Goal: Task Accomplishment & Management: Complete application form

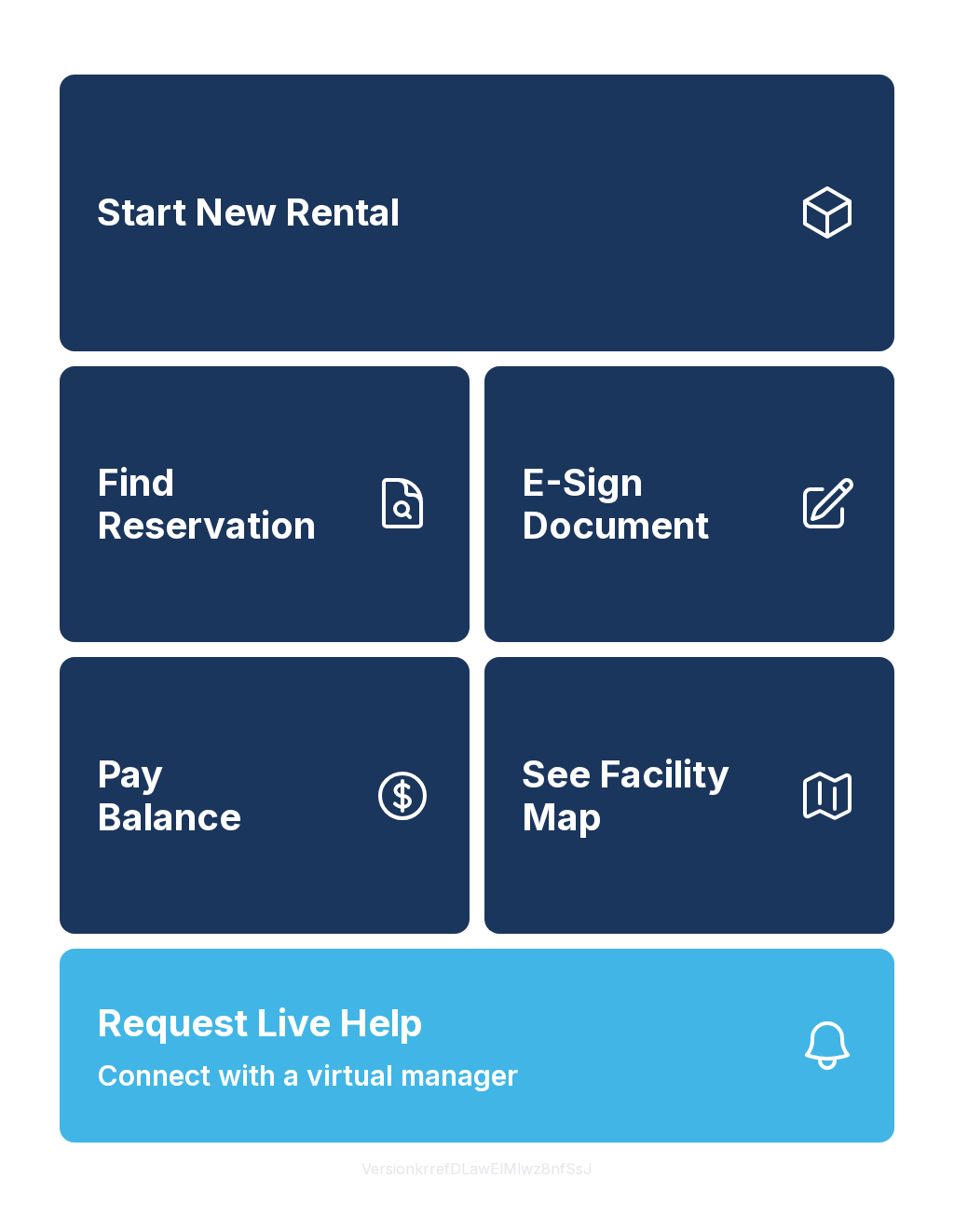
click at [307, 1094] on span "Request Live Help Connect with a virtual manager" at bounding box center [307, 1046] width 421 height 102
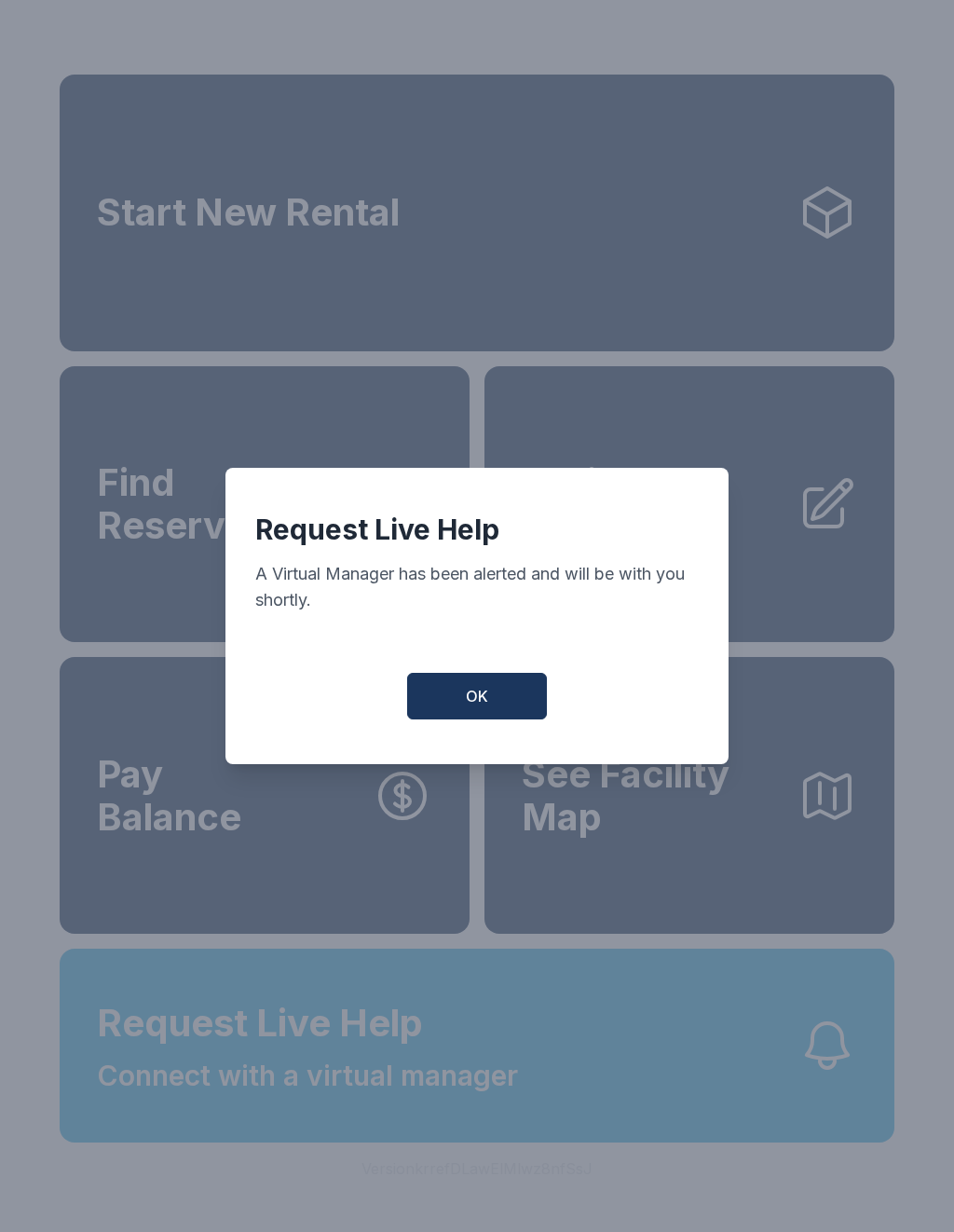
click at [497, 709] on button "OK" at bounding box center [477, 695] width 139 height 47
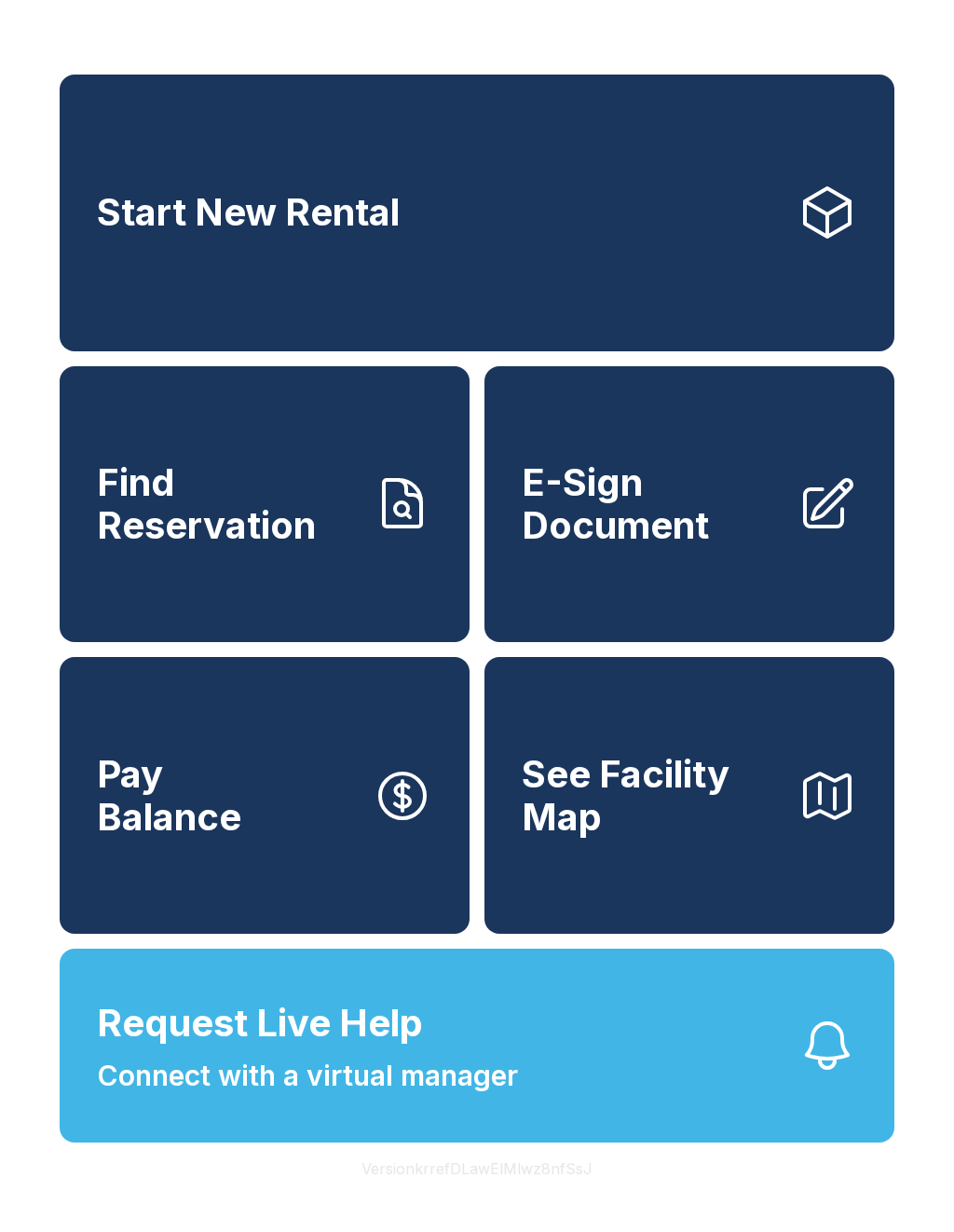
click at [153, 1097] on span "Connect with a virtual manager" at bounding box center [307, 1076] width 421 height 42
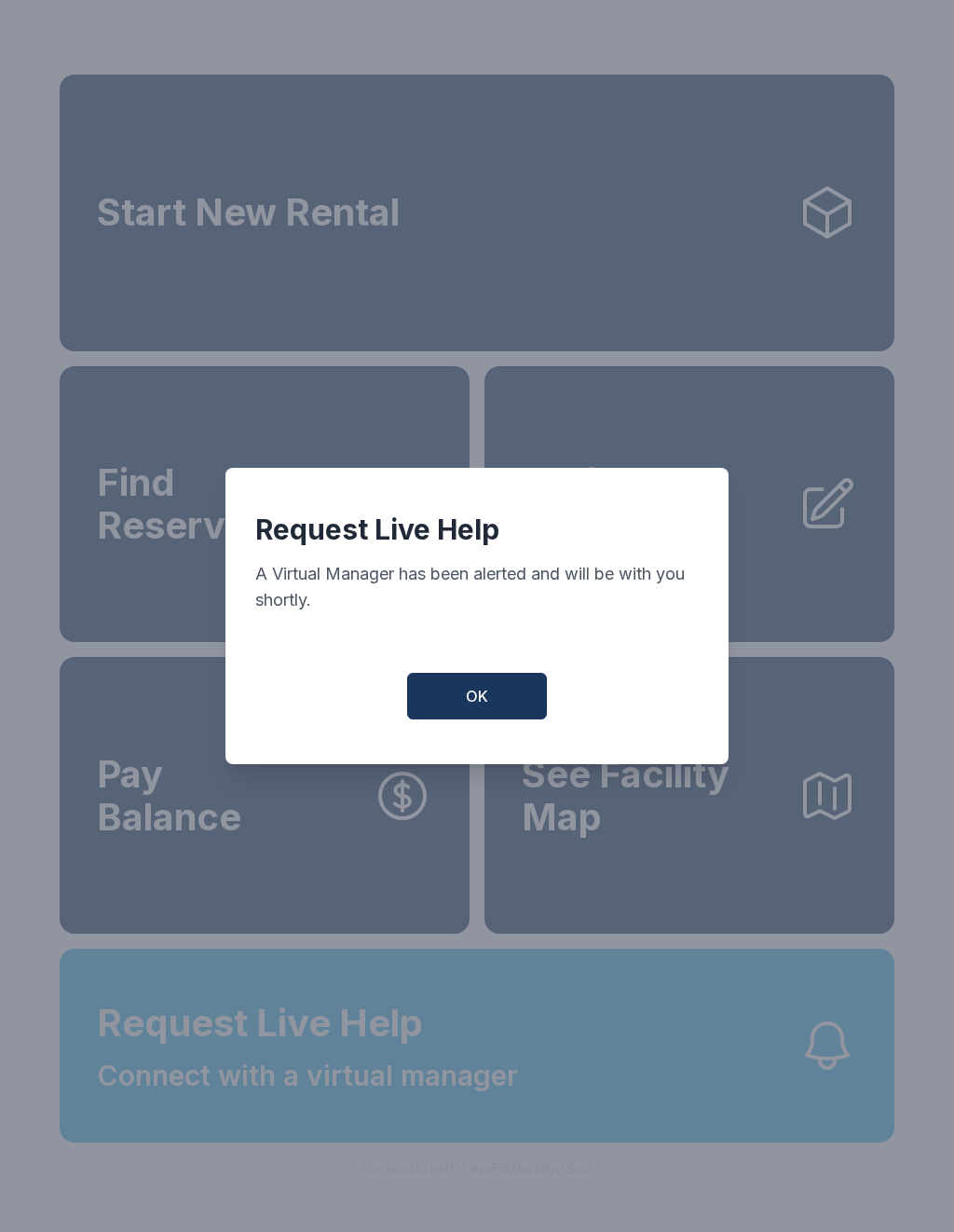
click at [474, 684] on button "OK" at bounding box center [477, 695] width 139 height 47
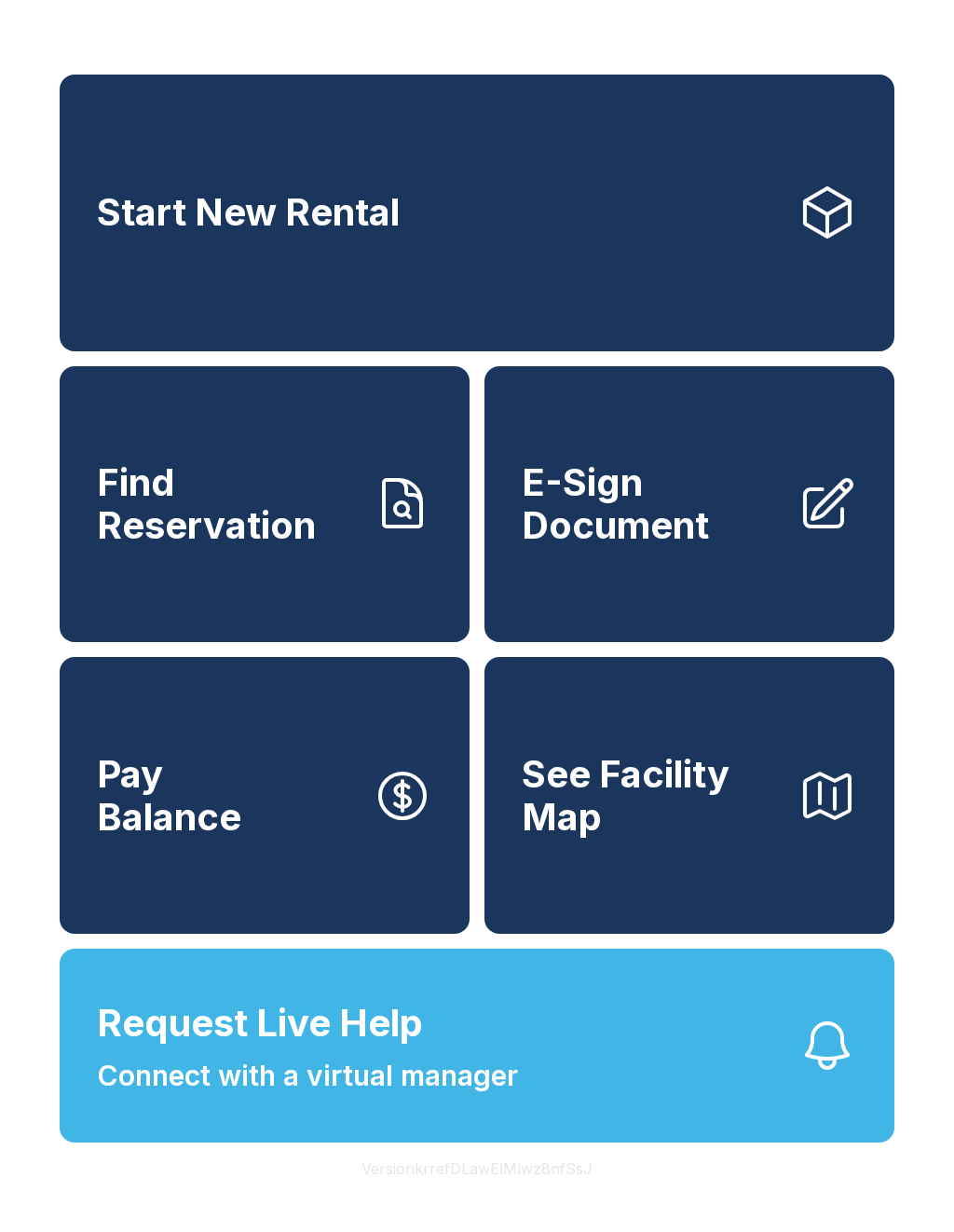
click at [681, 546] on span "E-Sign Document" at bounding box center [652, 503] width 261 height 85
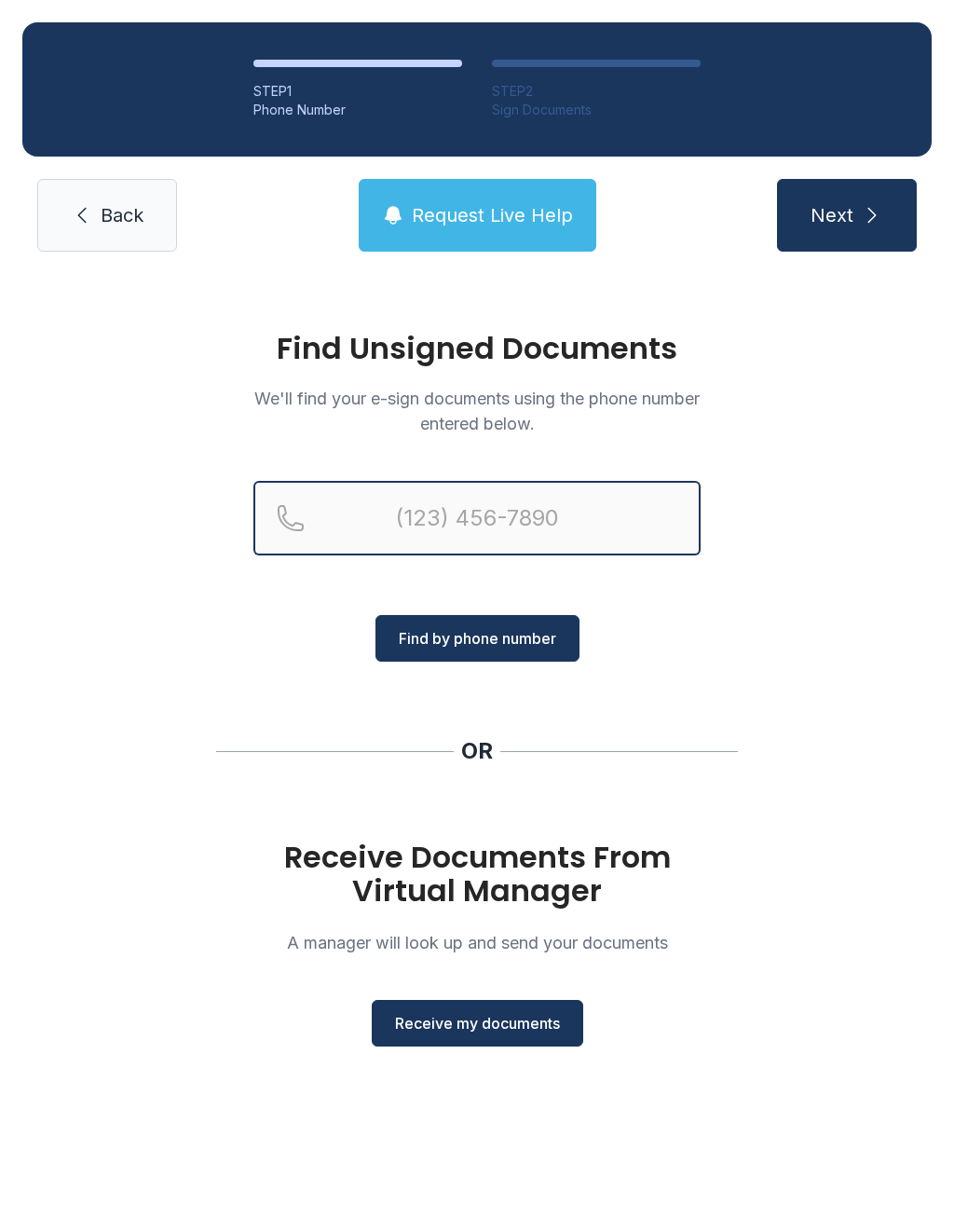
click at [547, 541] on input "Reservation phone number" at bounding box center [476, 518] width 447 height 75
type input "[PHONE_NUMBER]"
click at [845, 215] on button "Next" at bounding box center [846, 215] width 139 height 73
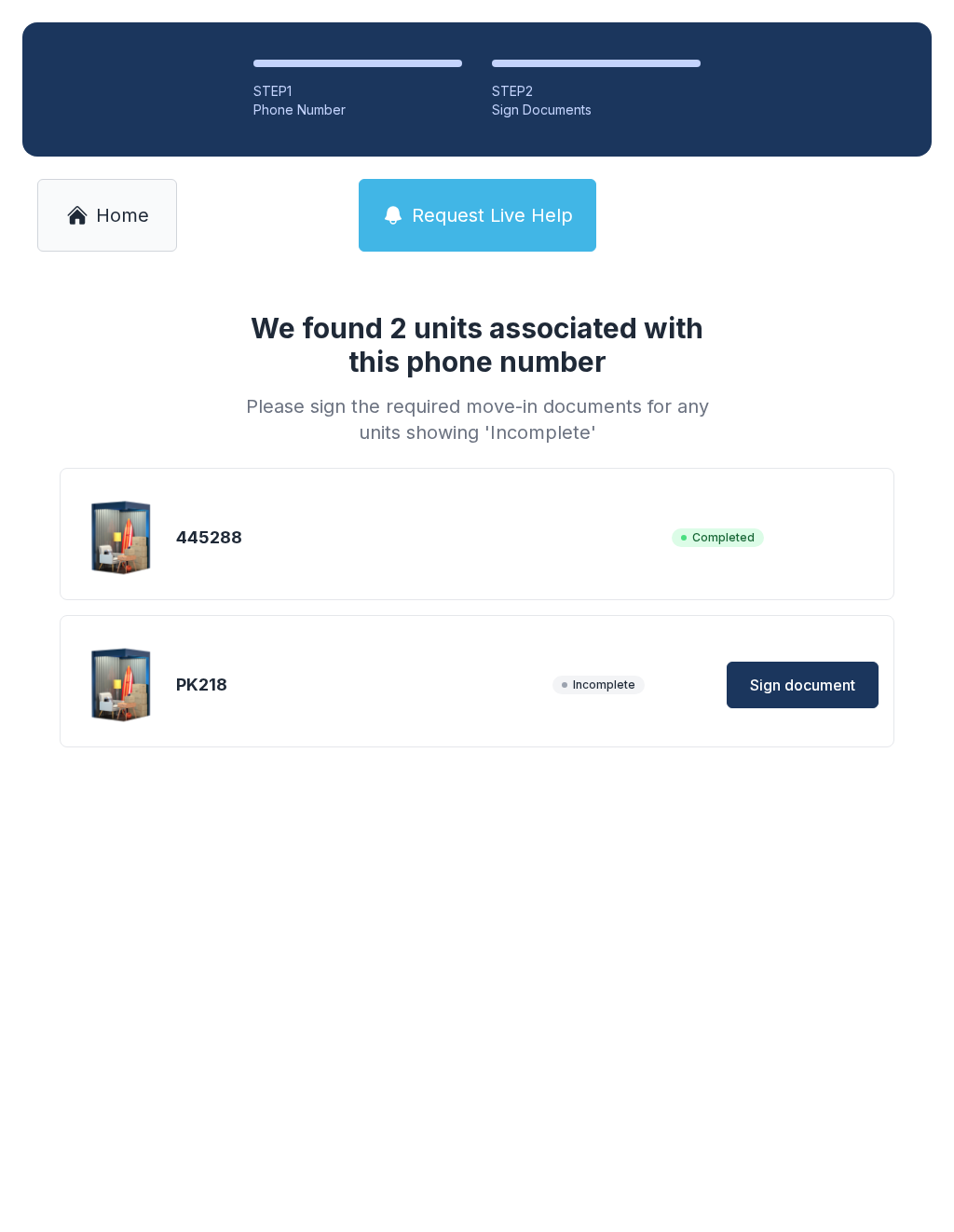
click at [813, 683] on span "Sign document" at bounding box center [803, 684] width 106 height 22
